Goal: Task Accomplishment & Management: Use online tool/utility

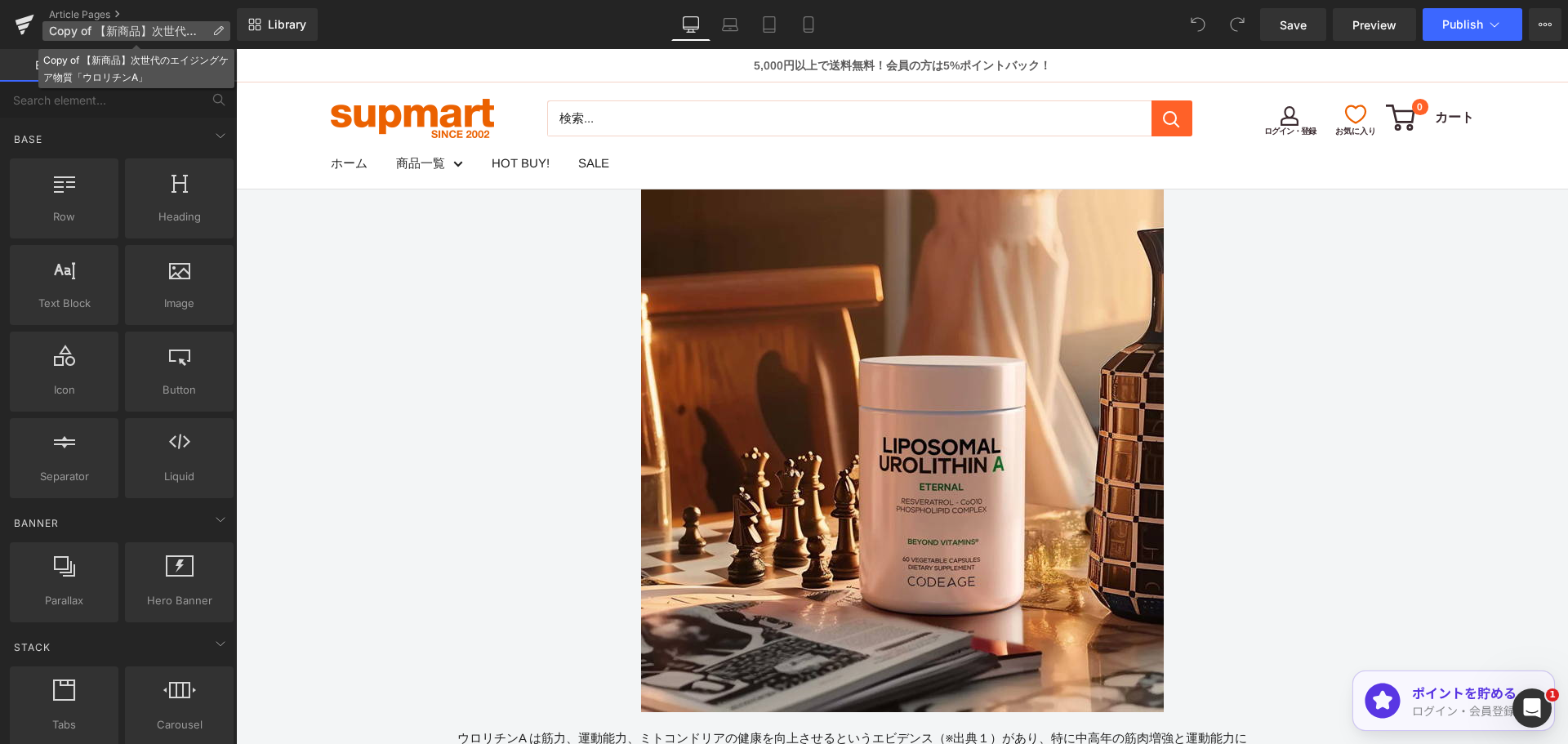
click at [217, 29] on icon at bounding box center [218, 31] width 12 height 12
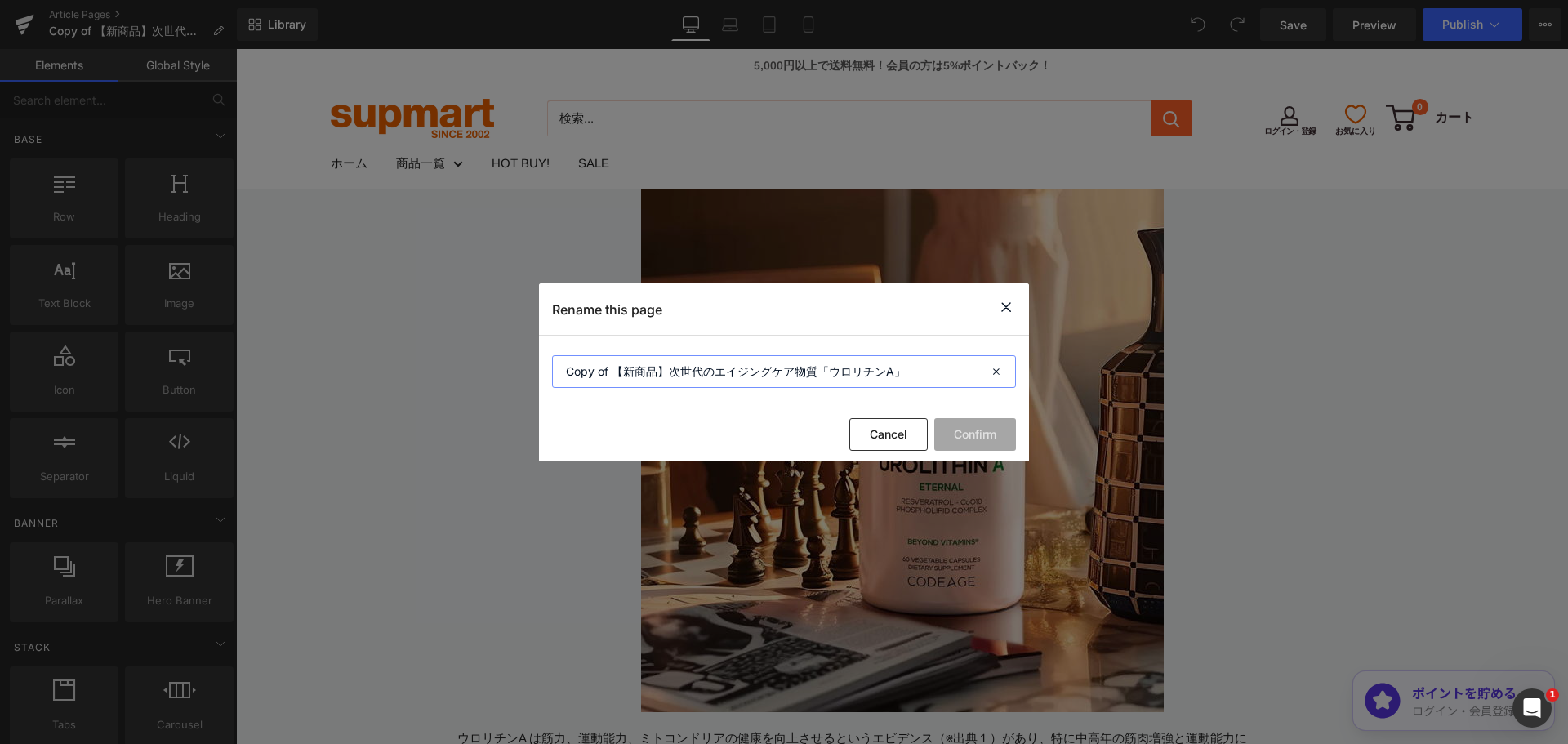
click at [702, 372] on input "Copy of 【新商品】次世代のエイジングケア物質「ウロリチンA」" at bounding box center [784, 372] width 464 height 33
paste input "静かな炎症が、[PERSON_NAME]を静かに進めている！？"
type input "静かな炎症が、[PERSON_NAME]を静かに進めている！？"
click at [970, 429] on button "Confirm" at bounding box center [975, 435] width 81 height 33
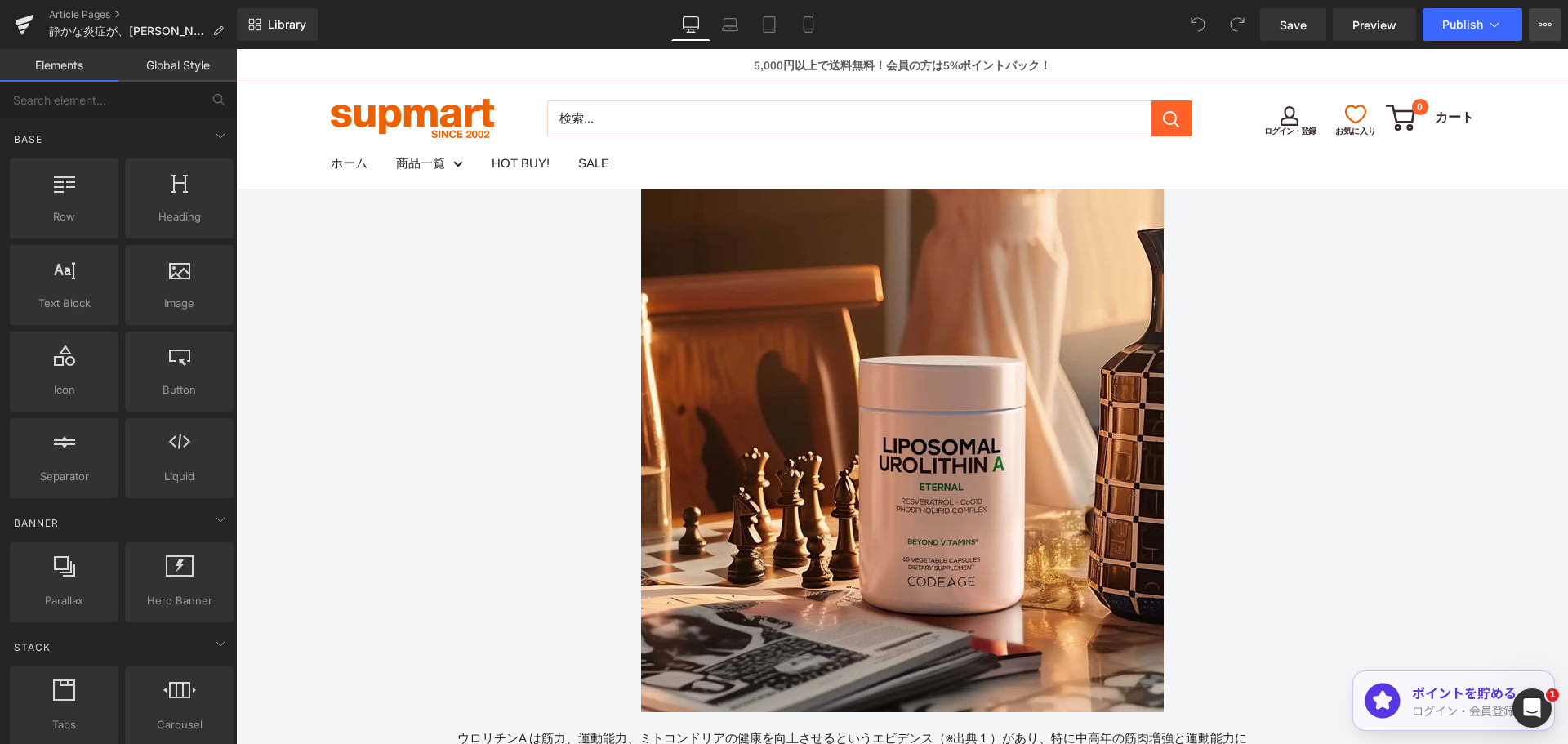
click at [1550, 24] on icon at bounding box center [1545, 24] width 13 height 13
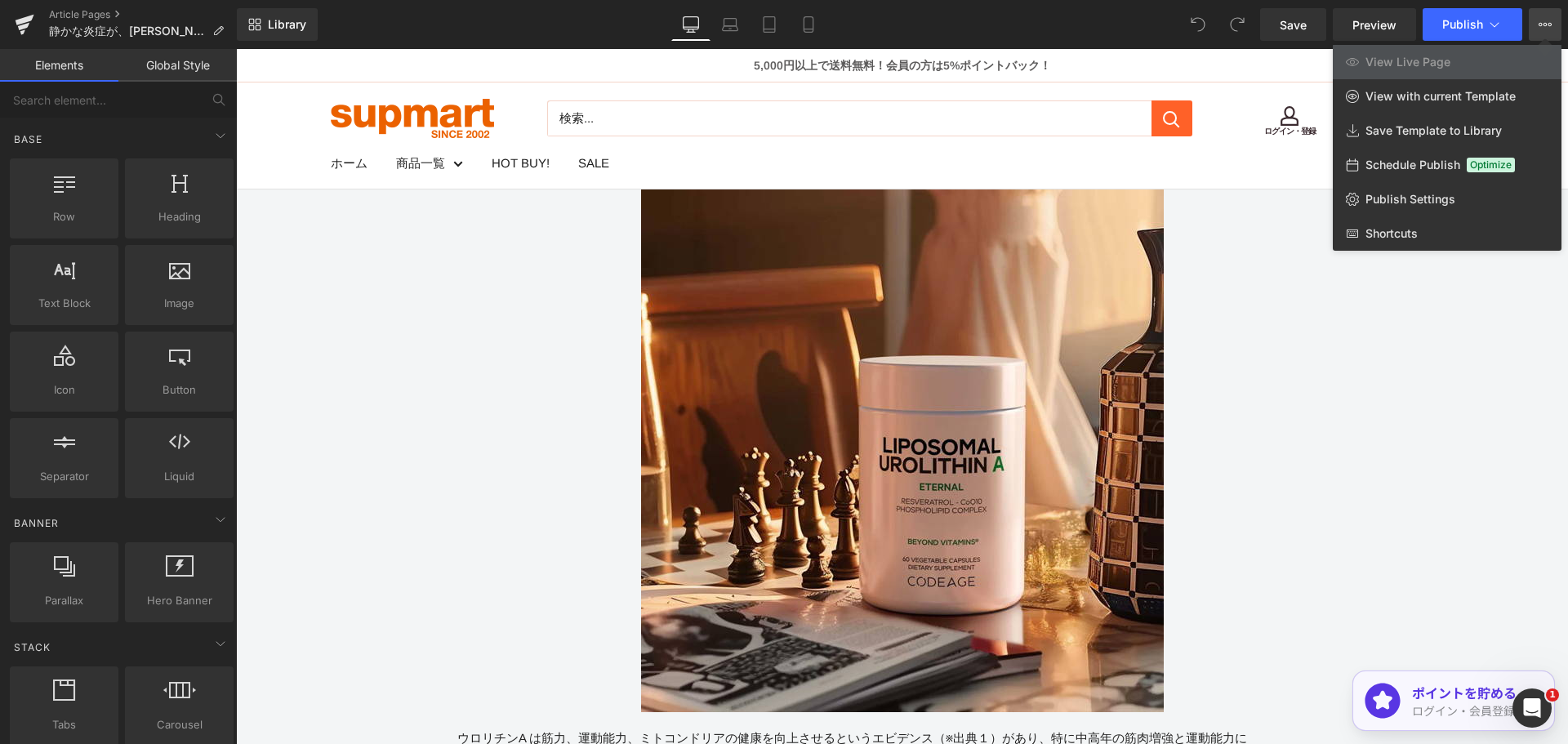
click at [1395, 364] on div at bounding box center [902, 396] width 1332 height 695
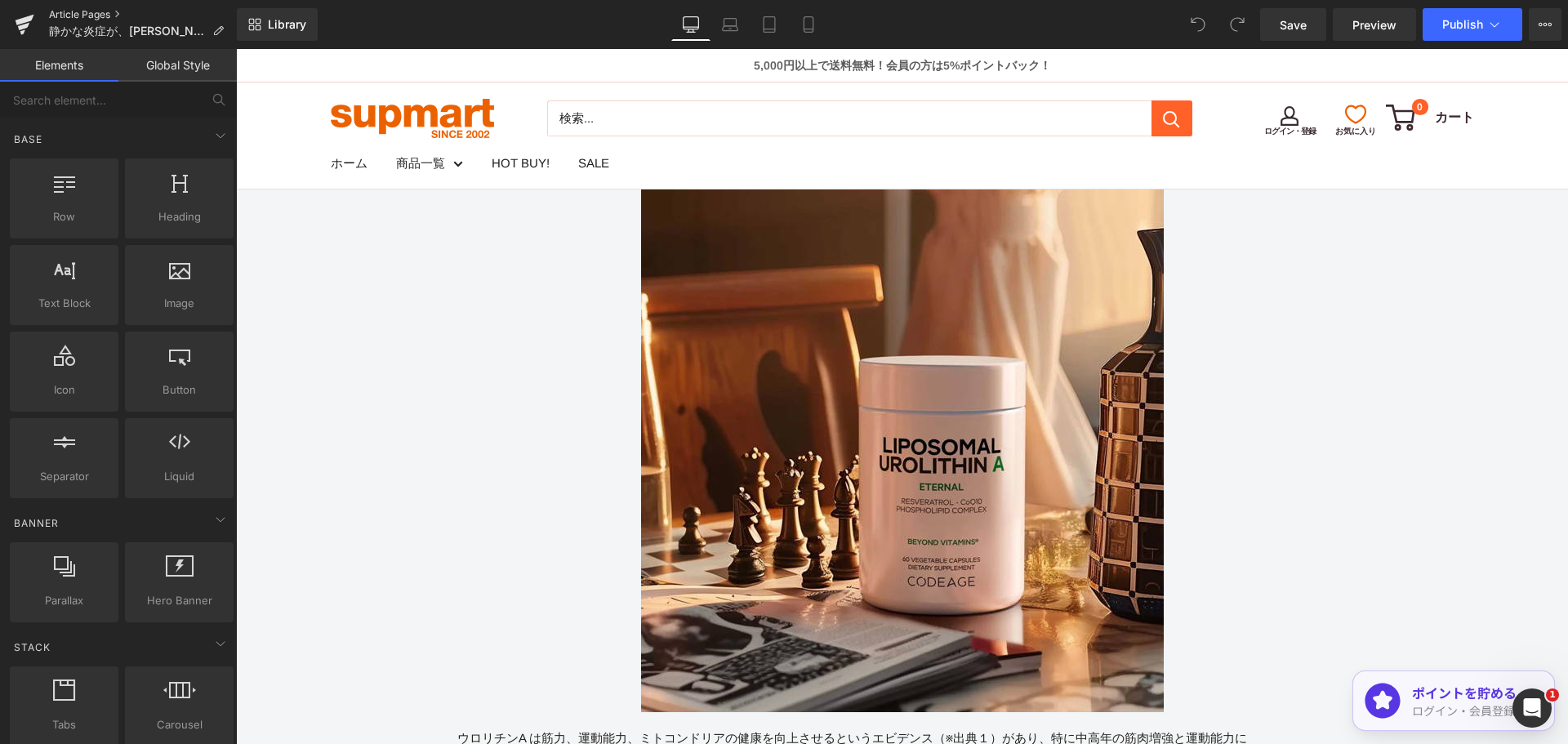
click at [106, 16] on link "Article Pages" at bounding box center [143, 14] width 188 height 13
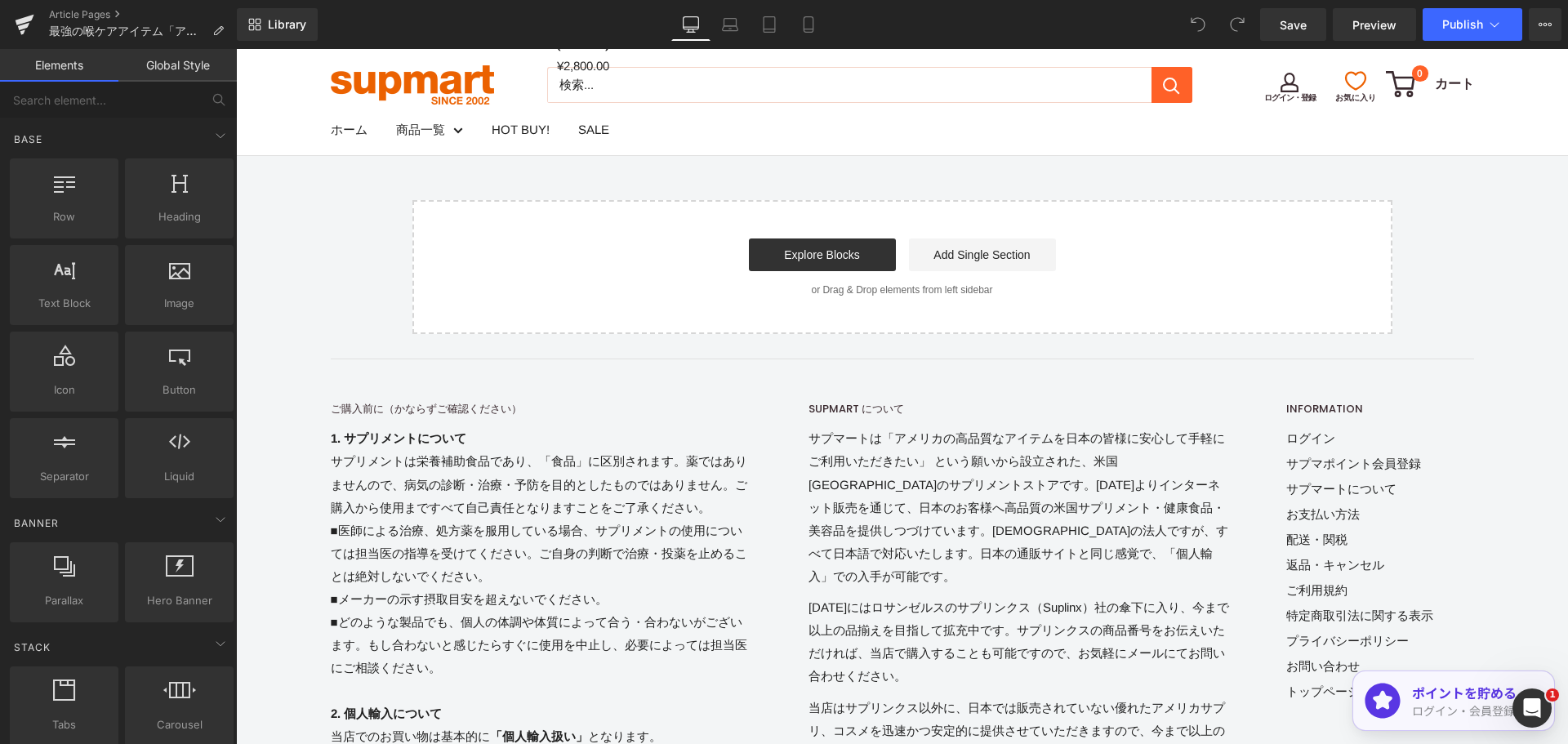
scroll to position [1294, 0]
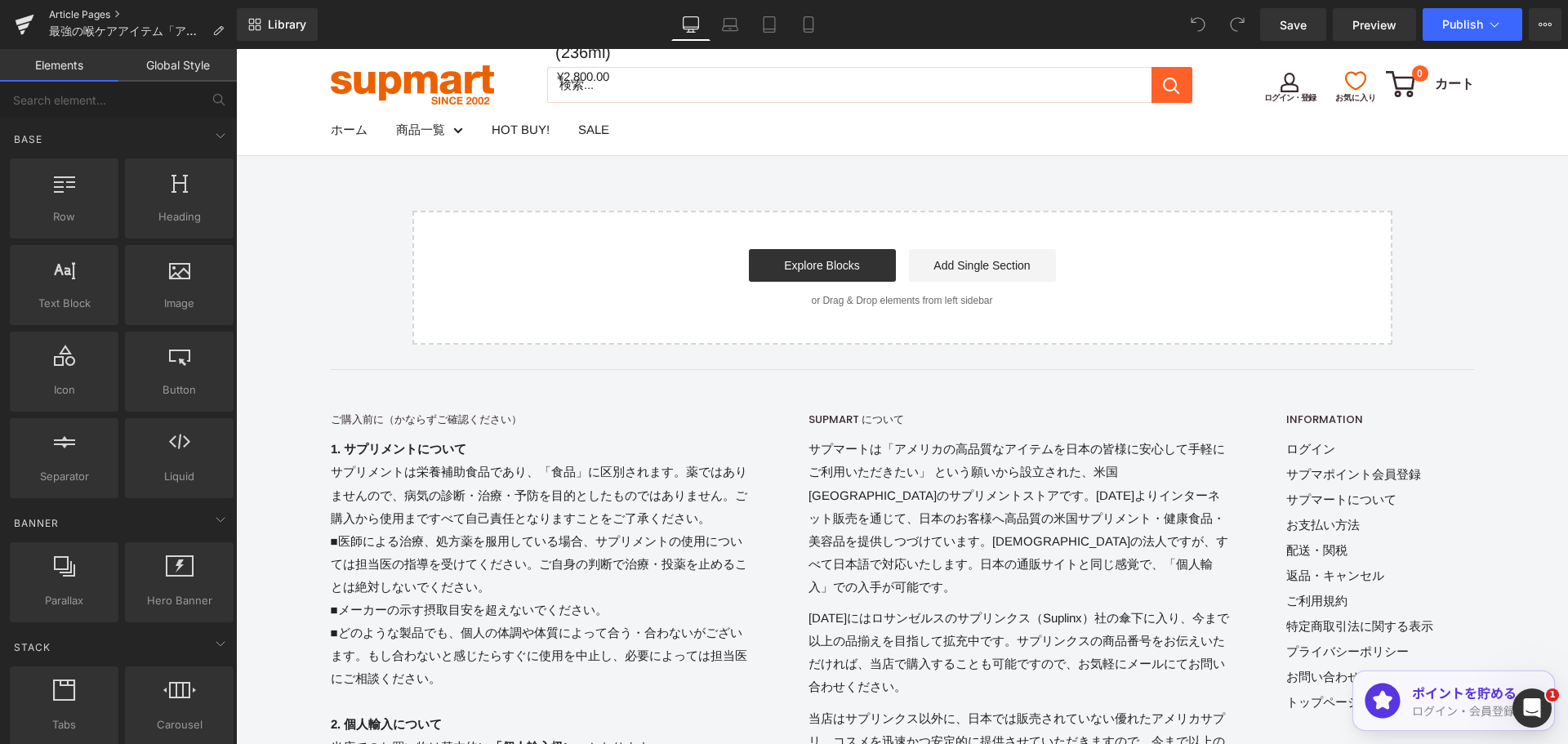
click at [92, 13] on link "Article Pages" at bounding box center [143, 14] width 188 height 13
